Goal: Transaction & Acquisition: Purchase product/service

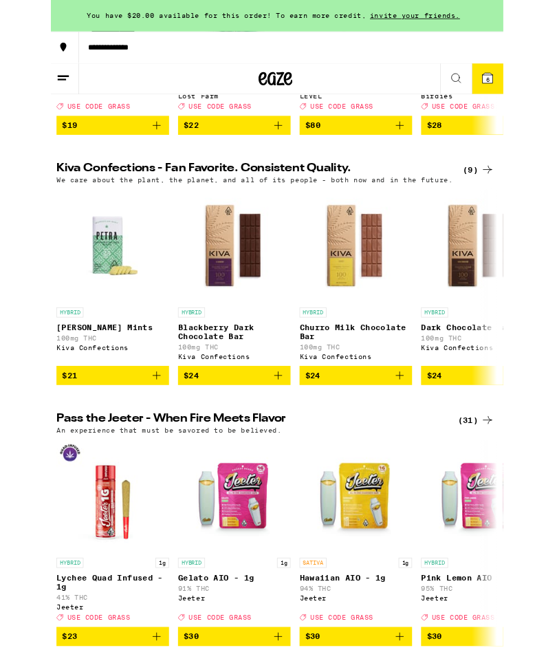
scroll to position [403, 0]
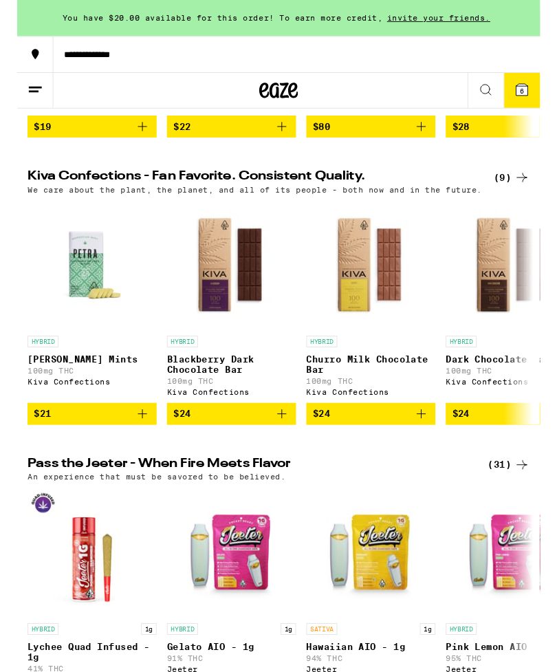
click at [539, 98] on span "6" at bounding box center [538, 97] width 4 height 8
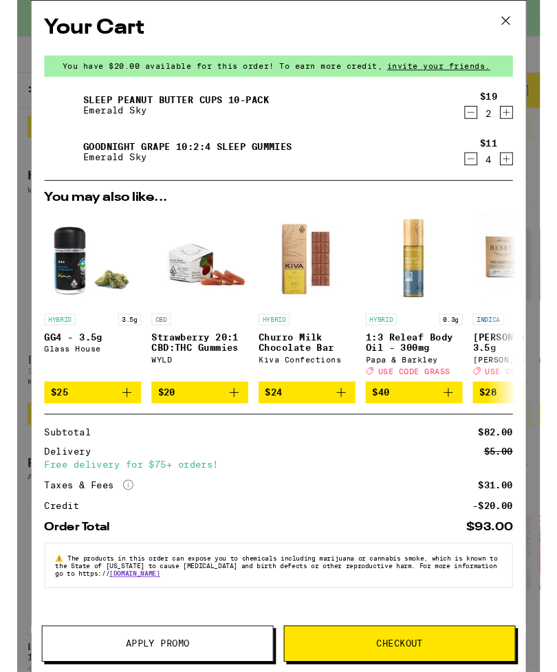
click at [481, 174] on icon "Decrement" at bounding box center [483, 169] width 12 height 17
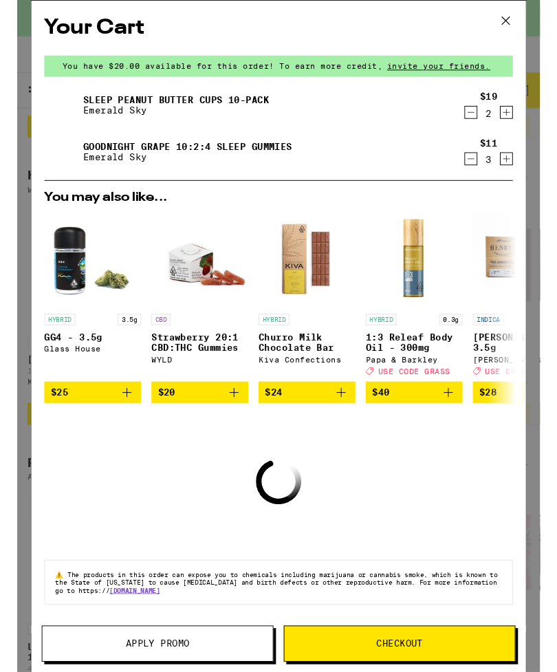
click at [477, 176] on button "Decrement" at bounding box center [484, 169] width 14 height 14
click at [477, 170] on icon "Decrement" at bounding box center [483, 169] width 12 height 17
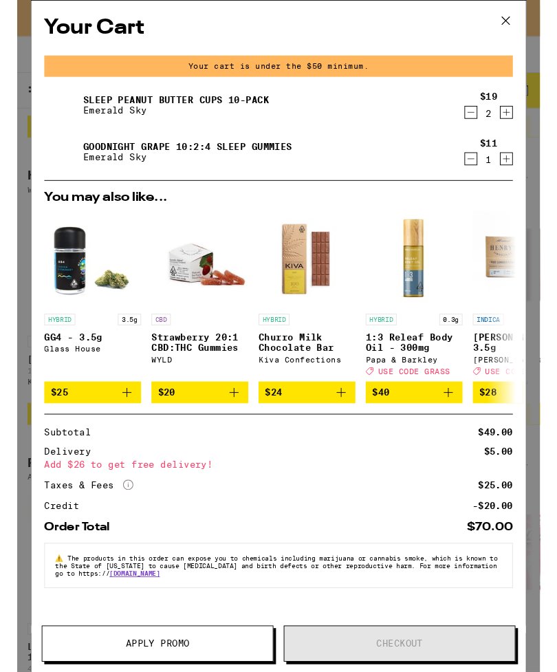
click at [523, 21] on icon at bounding box center [520, 22] width 21 height 21
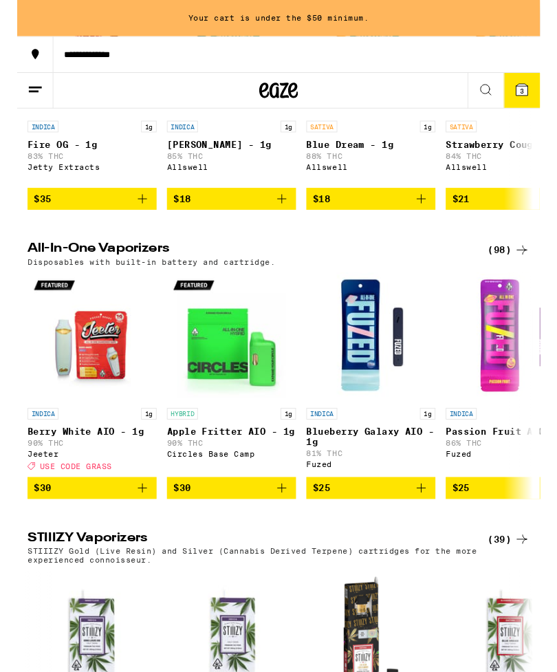
click at [51, 428] on img "Open page for Berry White AIO - 1g from Jeeter" at bounding box center [80, 359] width 138 height 138
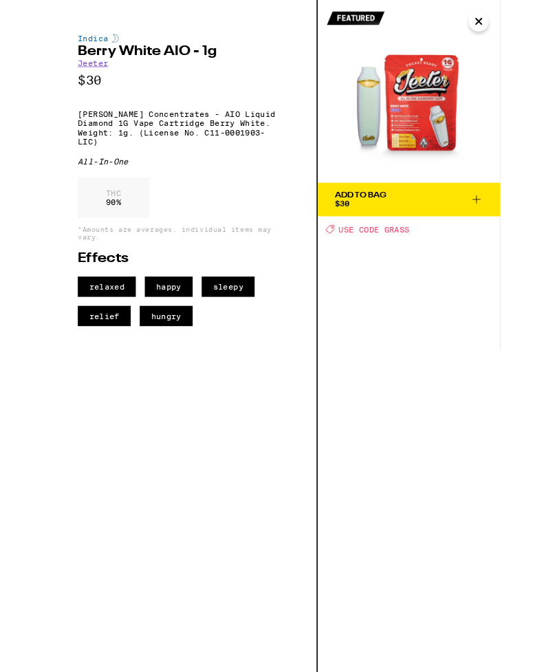
scroll to position [2376, 0]
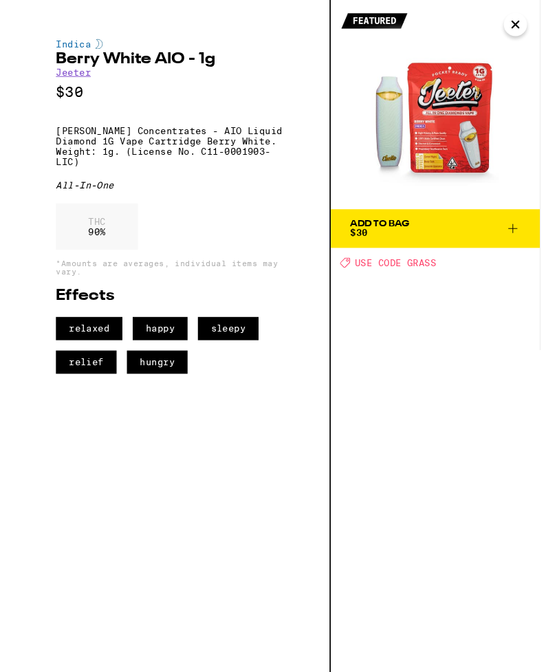
click at [536, 236] on icon at bounding box center [528, 243] width 17 height 17
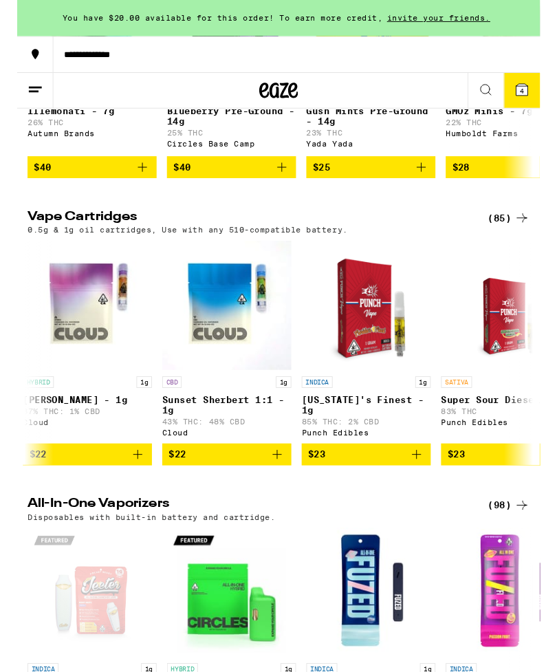
scroll to position [0, 1492]
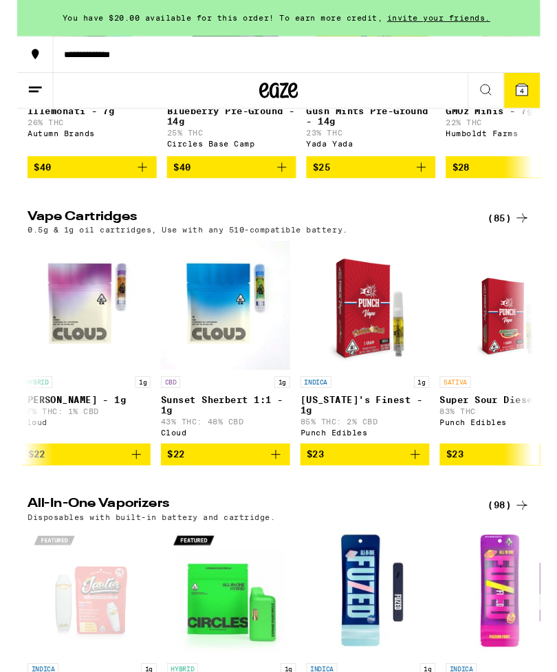
click at [550, 89] on button "4" at bounding box center [538, 96] width 39 height 37
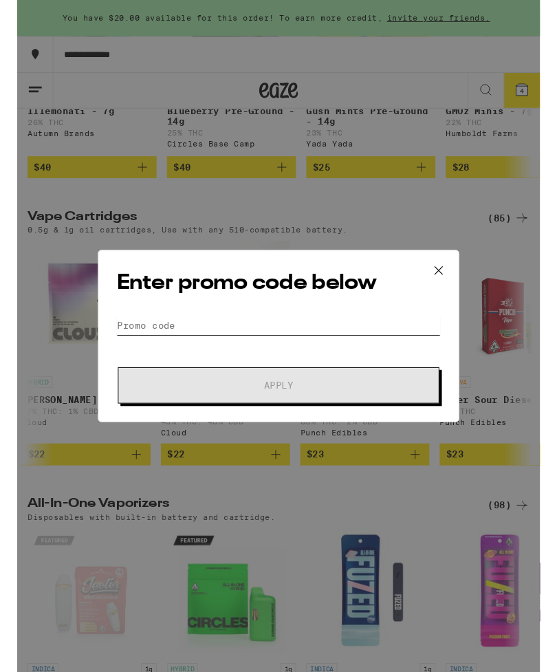
click at [252, 336] on input "Promo Code" at bounding box center [278, 346] width 345 height 21
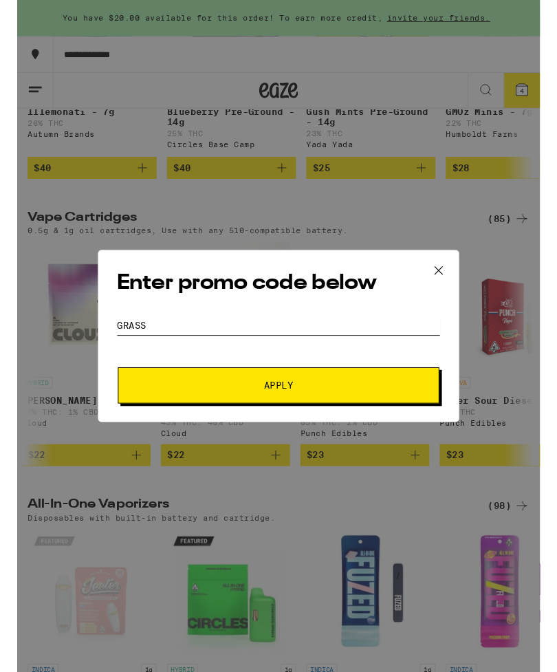
type input "Grass"
click at [308, 411] on span "Apply" at bounding box center [279, 411] width 248 height 10
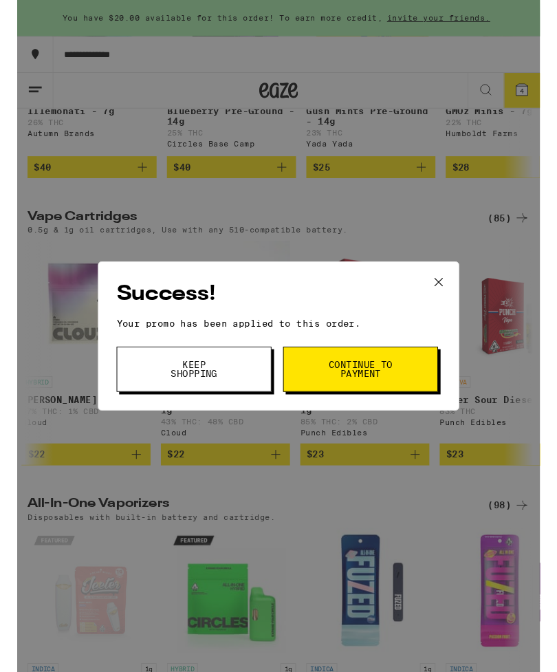
scroll to position [0, 0]
click at [210, 393] on span "Keep Shopping" at bounding box center [188, 393] width 70 height 19
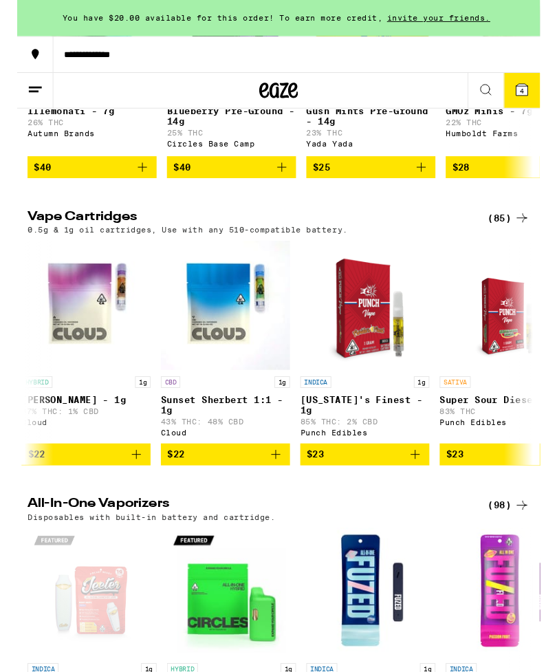
click at [539, 96] on span "4" at bounding box center [538, 97] width 4 height 8
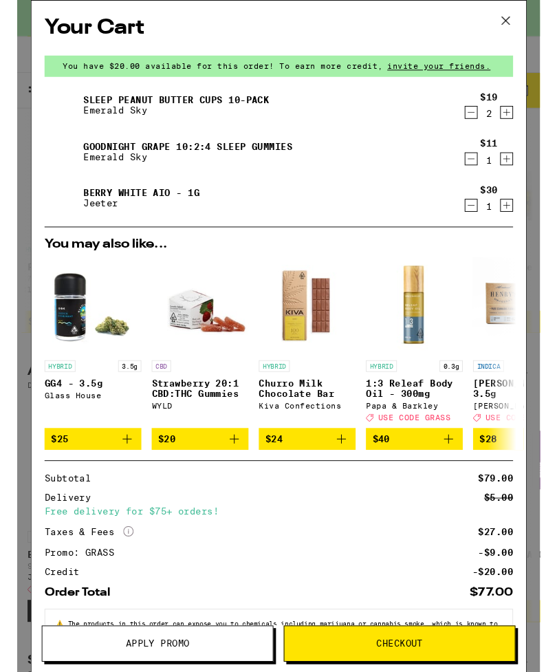
click at [526, 116] on icon "Increment" at bounding box center [521, 119] width 12 height 17
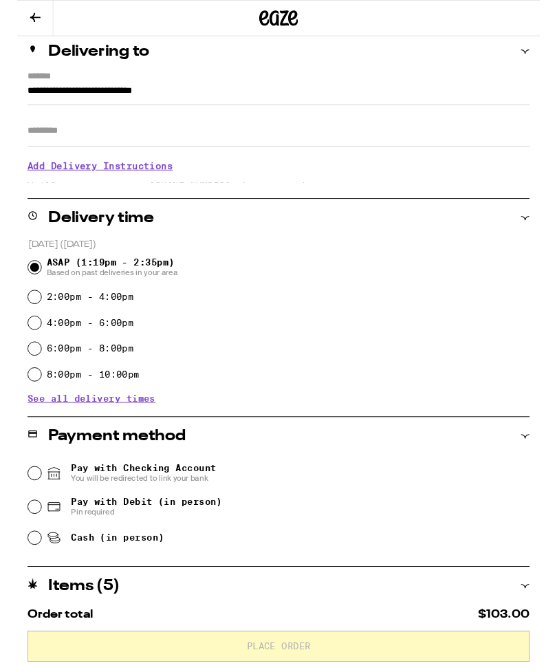
scroll to position [161, 0]
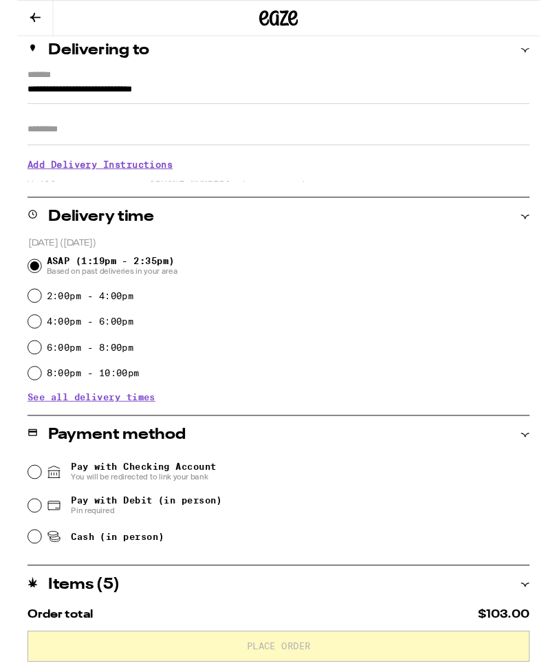
click at [24, 576] on input "Cash (in person)" at bounding box center [19, 572] width 14 height 14
radio input "true"
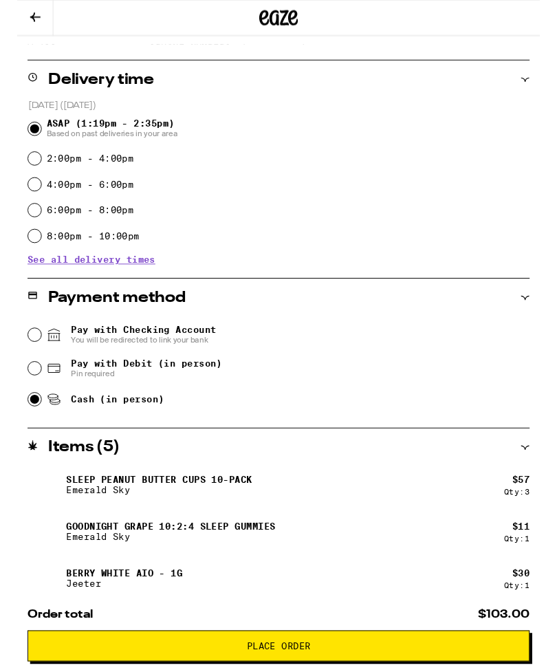
scroll to position [308, 0]
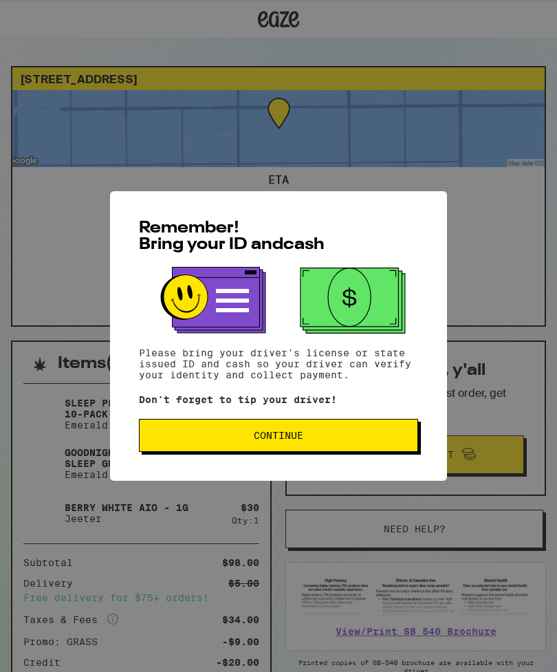
click at [343, 435] on span "Continue" at bounding box center [279, 436] width 256 height 10
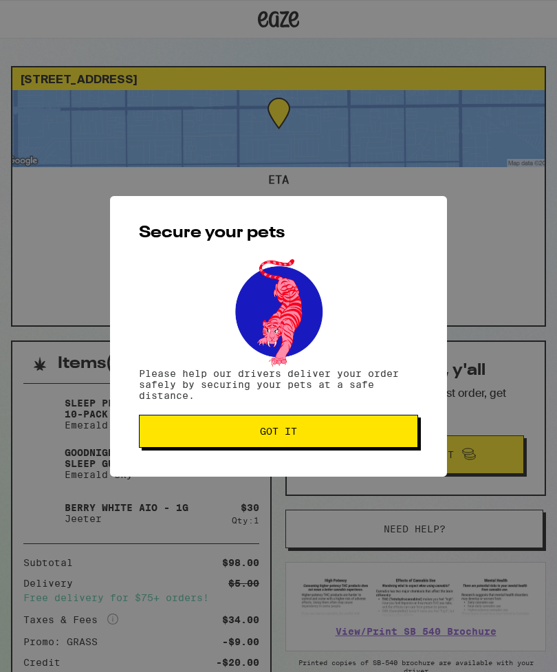
click at [357, 434] on span "Got it" at bounding box center [279, 431] width 256 height 10
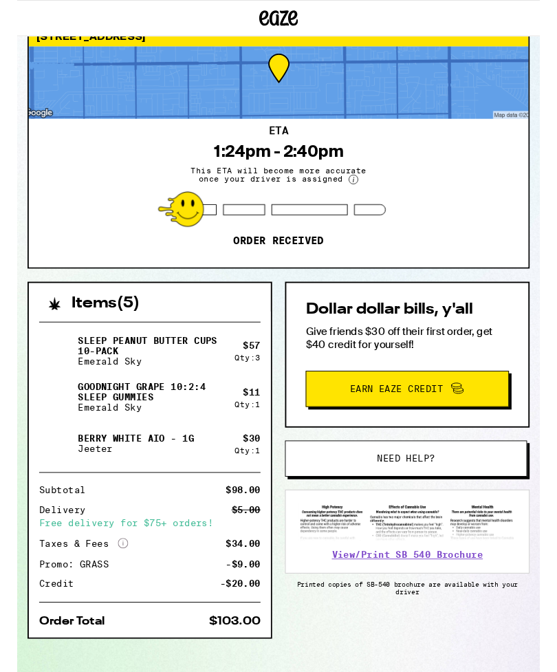
scroll to position [64, 0]
